Goal: Transaction & Acquisition: Purchase product/service

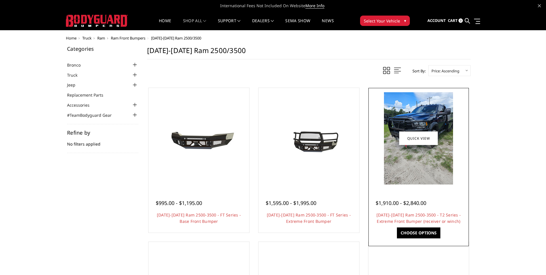
click at [425, 154] on img at bounding box center [418, 138] width 69 height 92
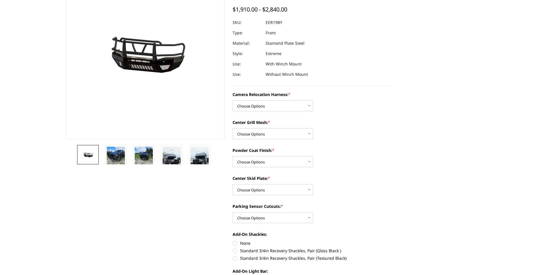
scroll to position [86, 0]
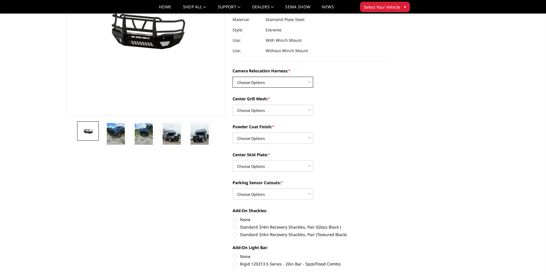
click at [295, 84] on select "Choose Options Without camera harness With camera harness" at bounding box center [273, 82] width 81 height 11
select select "3819"
click at [233, 77] on select "Choose Options Without camera harness With camera harness" at bounding box center [273, 82] width 81 height 11
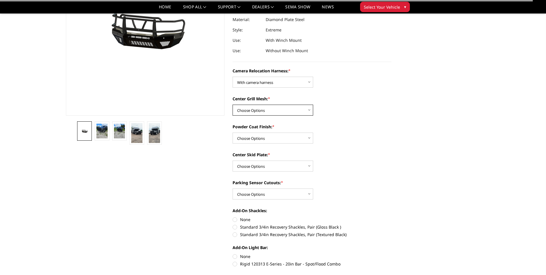
click at [285, 111] on select "Choose Options Without expanded metal With expanded metal" at bounding box center [273, 110] width 81 height 11
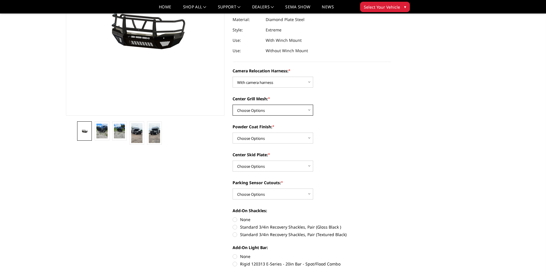
select select "3818"
click at [233, 105] on select "Choose Options Without expanded metal With expanded metal" at bounding box center [273, 110] width 81 height 11
click at [281, 140] on select "Choose Options Textured Black Powder Coat Gloss Black Powder Coat Bare Metal" at bounding box center [273, 137] width 81 height 11
select select "3815"
click at [233, 132] on select "Choose Options Textured Black Powder Coat Gloss Black Powder Coat Bare Metal" at bounding box center [273, 137] width 81 height 11
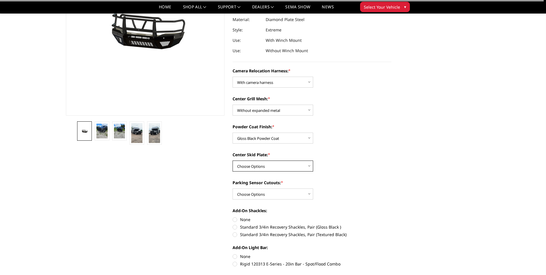
click at [285, 165] on select "Choose Options Winch Mount Skid Plate Standard Skid Plate (included) 2" Receive…" at bounding box center [273, 165] width 81 height 11
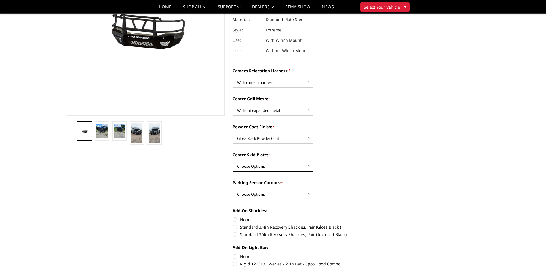
select select "3813"
click at [233, 160] on select "Choose Options Winch Mount Skid Plate Standard Skid Plate (included) 2" Receive…" at bounding box center [273, 165] width 81 height 11
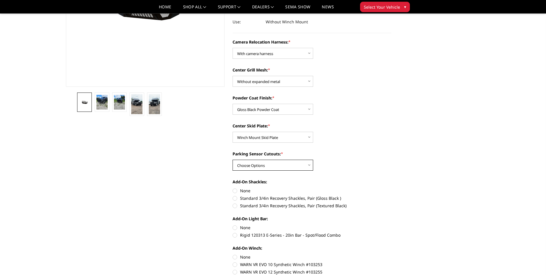
click at [295, 167] on select "Choose Options Yes - With Parking Sensor Cutouts" at bounding box center [273, 165] width 81 height 11
select select "3810"
click at [233, 160] on select "Choose Options Yes - With Parking Sensor Cutouts" at bounding box center [273, 165] width 81 height 11
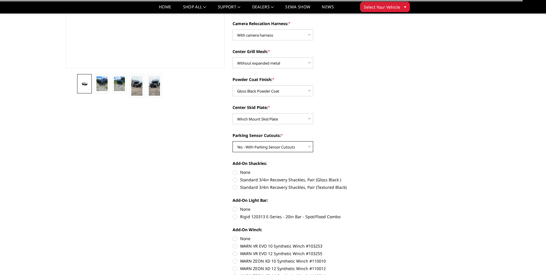
scroll to position [144, 0]
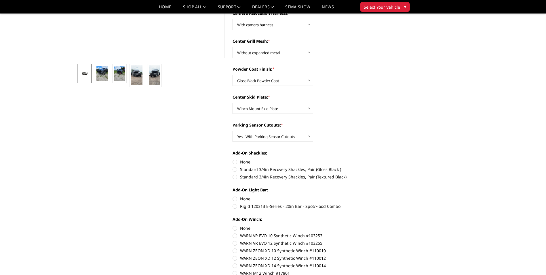
click at [251, 162] on label "None" at bounding box center [312, 162] width 159 height 6
click at [233, 159] on input "None" at bounding box center [233, 159] width 0 height 0
radio input "true"
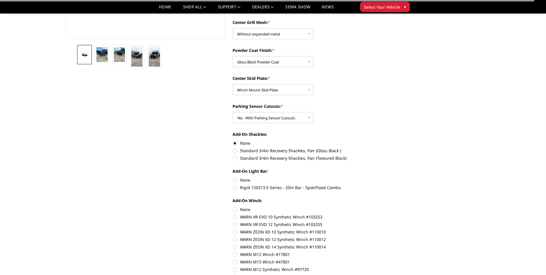
scroll to position [173, 0]
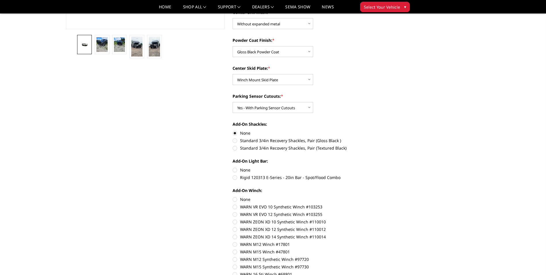
click at [256, 178] on label "Rigid 120313 E-Series - 20in Bar - Spot/Flood Combo" at bounding box center [312, 177] width 159 height 6
click at [392, 167] on input "Rigid 120313 E-Series - 20in Bar - Spot/Flood Combo" at bounding box center [392, 167] width 0 height 0
radio input "true"
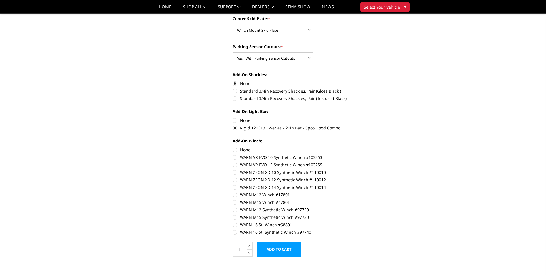
scroll to position [230, 0]
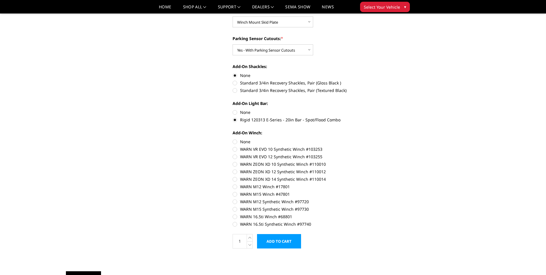
click at [250, 143] on label "None" at bounding box center [312, 142] width 159 height 6
click at [233, 139] on input "None" at bounding box center [233, 139] width 0 height 0
radio input "true"
click at [237, 112] on label "None" at bounding box center [312, 112] width 159 height 6
click at [233, 109] on input "None" at bounding box center [233, 109] width 0 height 0
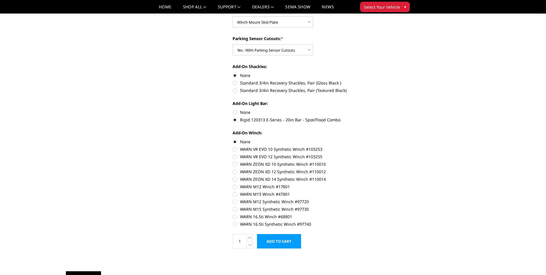
radio input "true"
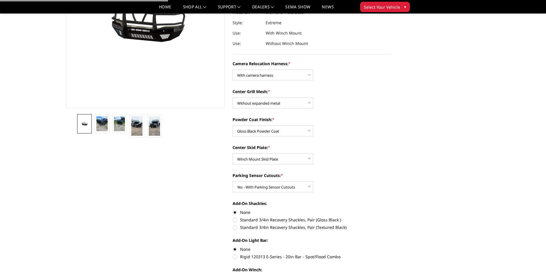
scroll to position [29, 0]
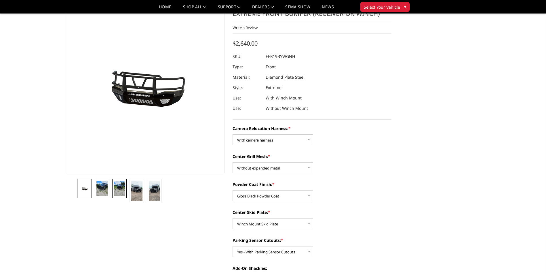
click at [123, 185] on img at bounding box center [119, 188] width 11 height 15
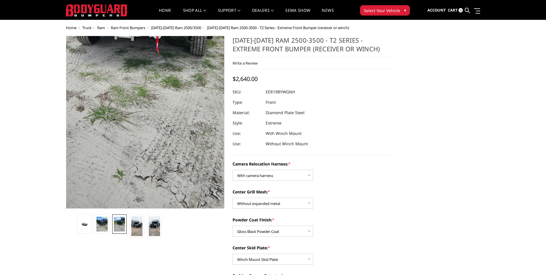
scroll to position [0, 0]
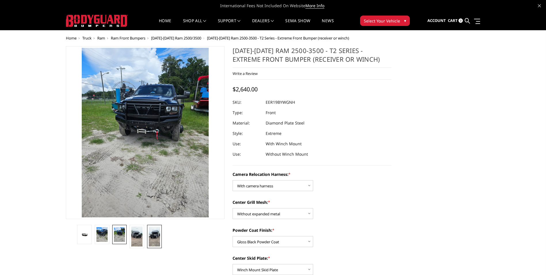
click at [153, 236] on img at bounding box center [154, 236] width 11 height 20
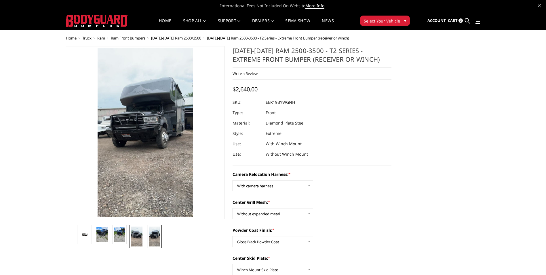
click at [138, 233] on img at bounding box center [136, 236] width 11 height 20
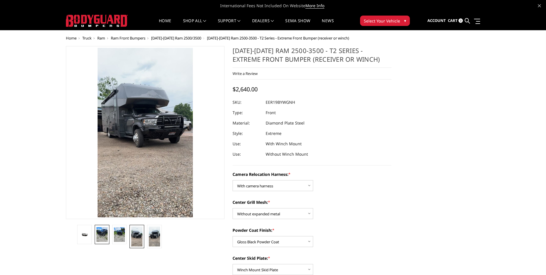
click at [104, 232] on img at bounding box center [101, 234] width 11 height 15
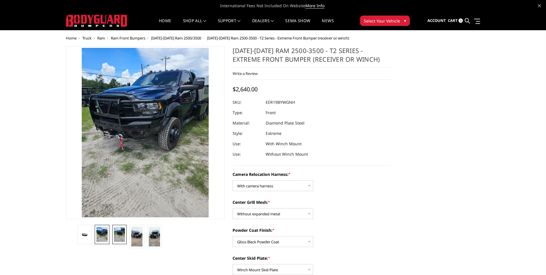
click at [120, 232] on img at bounding box center [119, 234] width 11 height 15
